Goal: Task Accomplishment & Management: Manage account settings

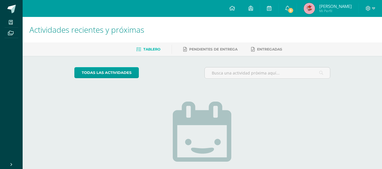
click at [315, 8] on img at bounding box center [309, 8] width 11 height 11
click at [376, 9] on div at bounding box center [370, 8] width 23 height 17
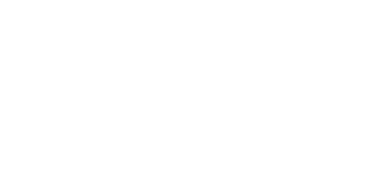
click at [0, 0] on html at bounding box center [0, 0] width 0 height 0
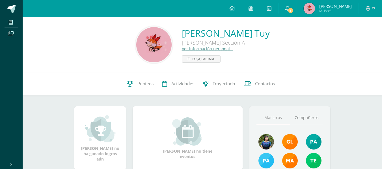
click at [373, 9] on icon at bounding box center [373, 8] width 3 height 2
click at [357, 41] on link "Cerrar sesión" at bounding box center [352, 38] width 45 height 8
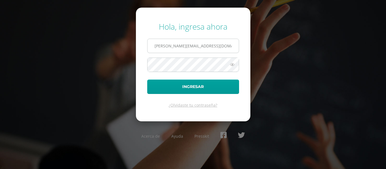
click at [166, 48] on input "miriam.r21@maiagt.org" at bounding box center [193, 46] width 91 height 14
click at [169, 48] on input "miriam.r21@maiagt.org" at bounding box center [193, 46] width 91 height 14
type input "flory.r21@maiagt.org"
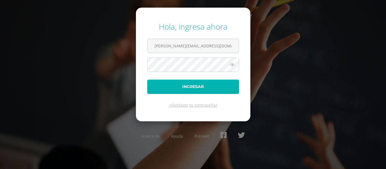
click at [171, 81] on button "Ingresar" at bounding box center [193, 87] width 92 height 14
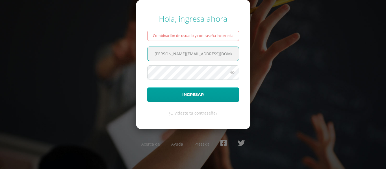
click at [166, 56] on input "flory.r21@maiagt.org" at bounding box center [193, 54] width 91 height 14
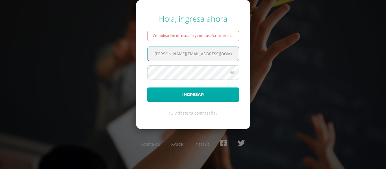
type input "flory.c21@maiagt.org"
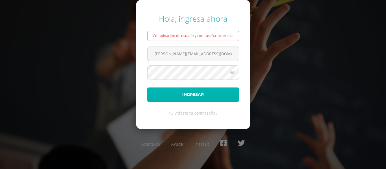
click at [167, 95] on button "Ingresar" at bounding box center [193, 95] width 92 height 14
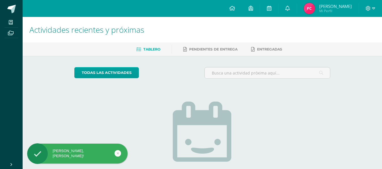
click at [307, 10] on img at bounding box center [309, 8] width 11 height 11
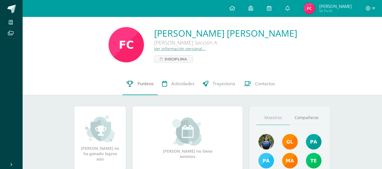
click at [146, 87] on link "Punteos" at bounding box center [139, 84] width 35 height 23
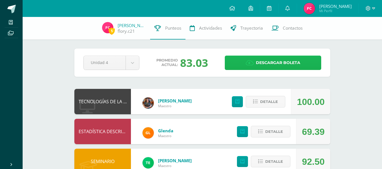
click at [263, 65] on span "Descargar boleta" at bounding box center [278, 63] width 44 height 14
